Goal: Task Accomplishment & Management: Manage account settings

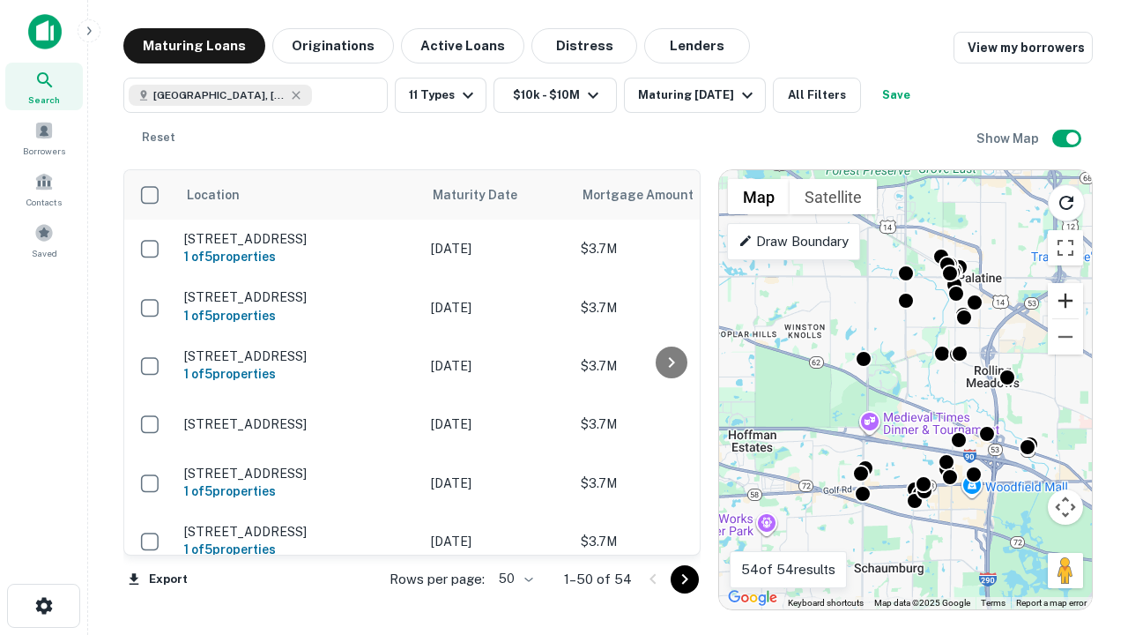
click at [1066, 301] on button "Zoom in" at bounding box center [1065, 300] width 35 height 35
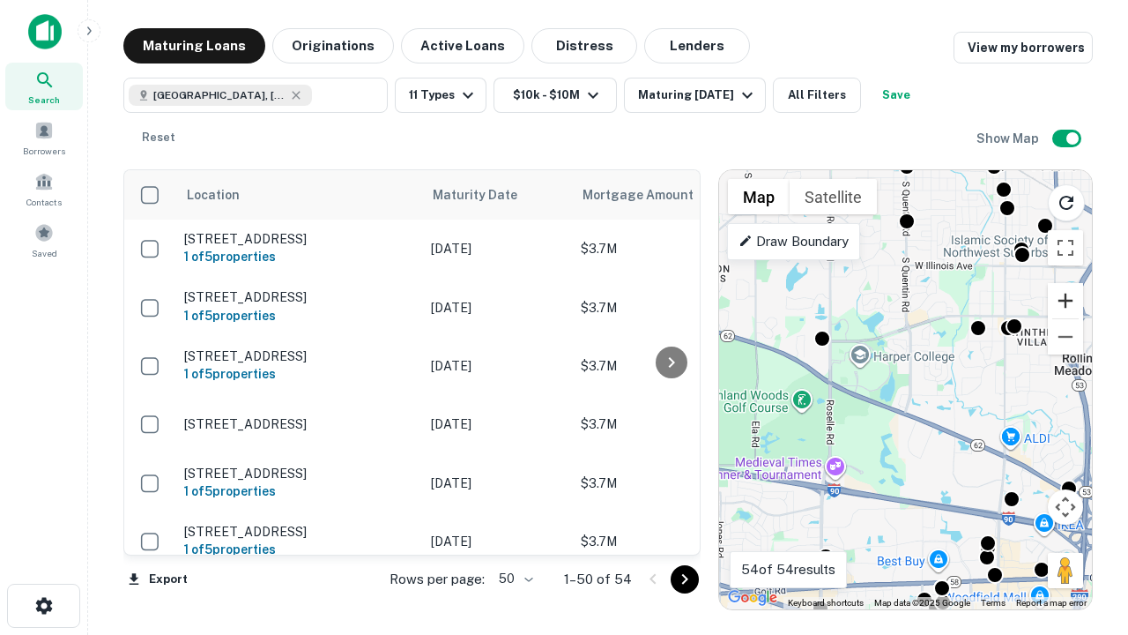
click at [1066, 301] on button "Zoom in" at bounding box center [1065, 300] width 35 height 35
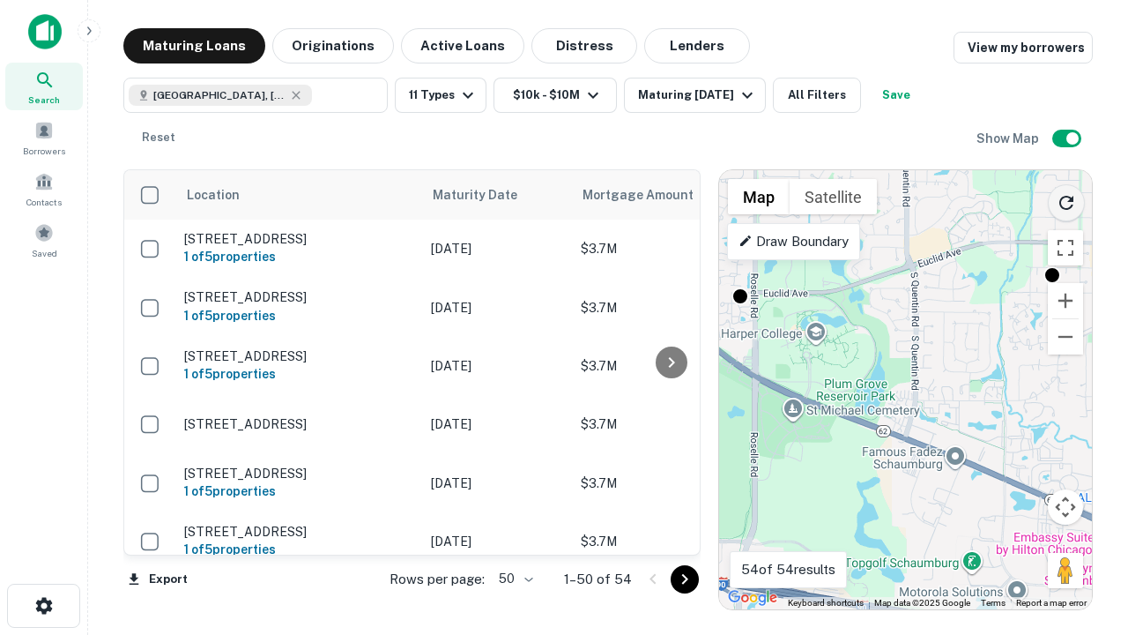
click at [1067, 199] on icon "Reload search area" at bounding box center [1066, 202] width 21 height 21
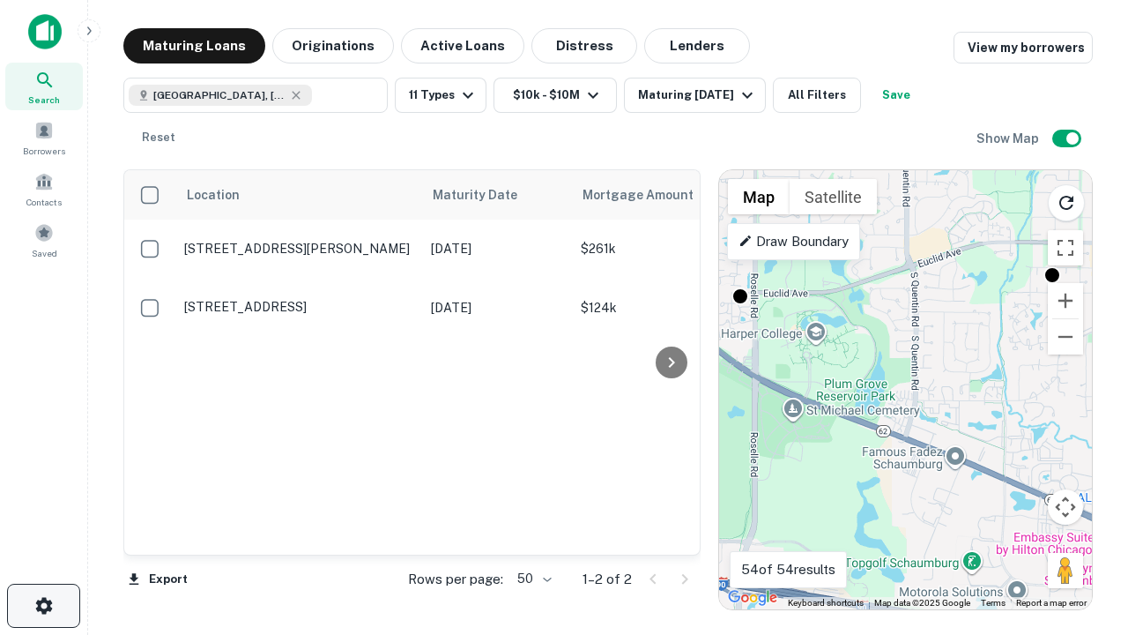
click at [43, 606] on icon "button" at bounding box center [44, 605] width 21 height 21
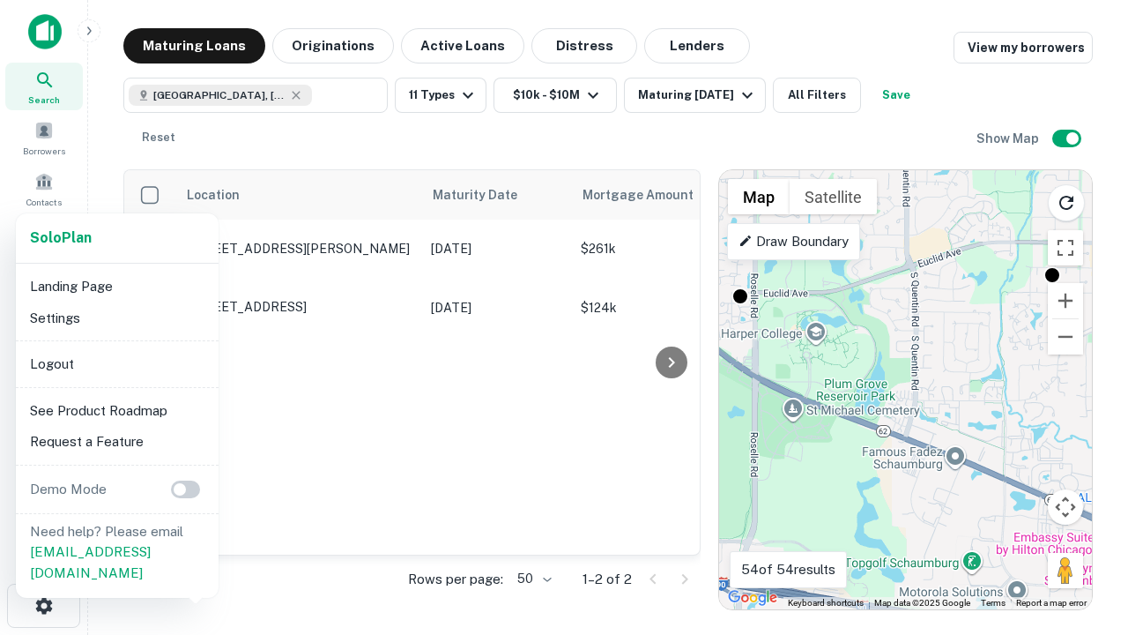
click at [116, 363] on li "Logout" at bounding box center [117, 364] width 189 height 32
